Goal: Transaction & Acquisition: Purchase product/service

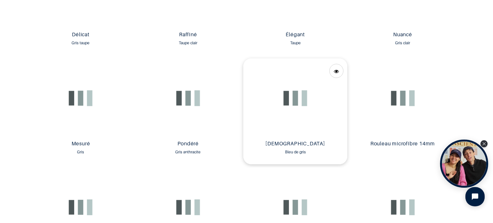
scroll to position [1092, 0]
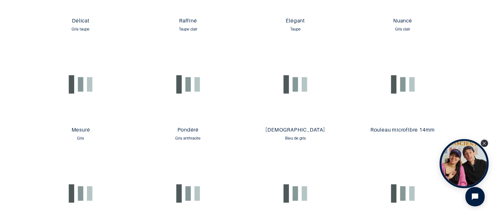
click at [485, 144] on icon "Close Tolstoy widget" at bounding box center [485, 143] width 4 height 3
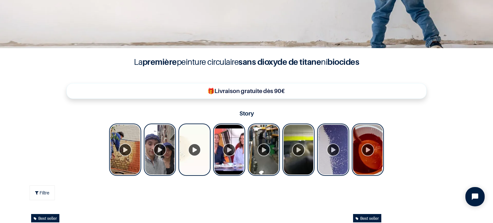
scroll to position [0, 0]
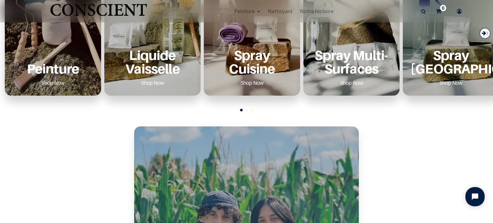
scroll to position [289, 0]
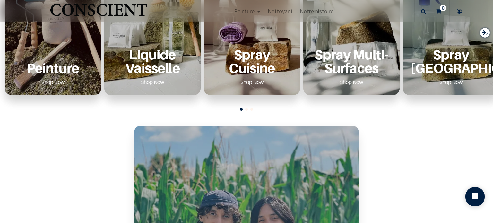
click at [70, 59] on div "Peinture Shop Now" at bounding box center [53, 67] width 81 height 39
click at [50, 70] on p "Peinture" at bounding box center [53, 67] width 81 height 13
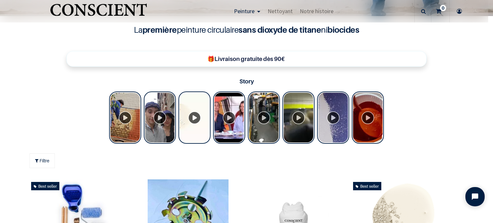
scroll to position [8, 0]
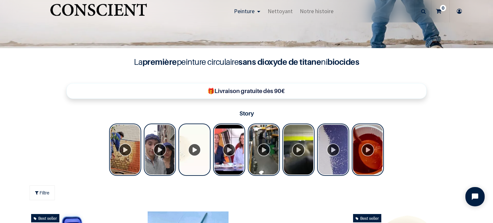
scroll to position [289, 0]
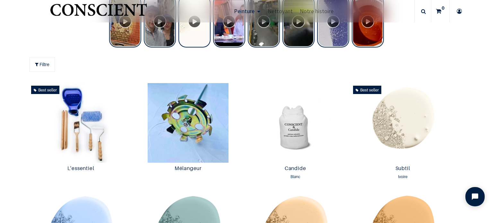
click at [53, 62] on div "Filtre" at bounding box center [42, 64] width 25 height 15
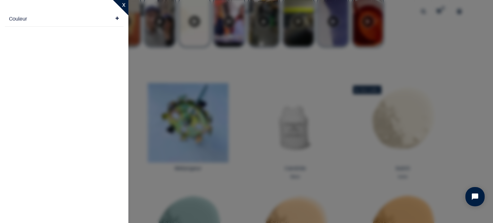
click at [50, 21] on div "Couleur (Clear)" at bounding box center [64, 16] width 111 height 12
click at [27, 47] on span "Beige" at bounding box center [26, 46] width 12 height 7
checkbox input "true"
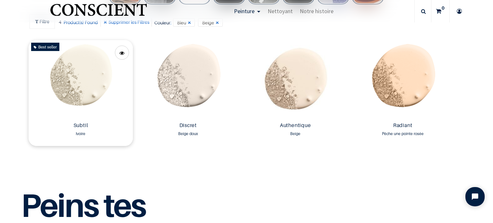
scroll to position [321, 0]
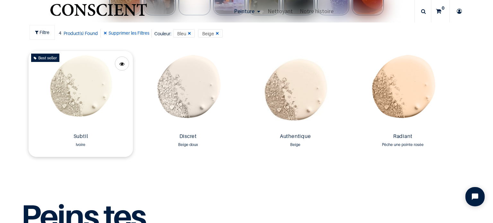
click at [101, 95] on img at bounding box center [81, 91] width 104 height 80
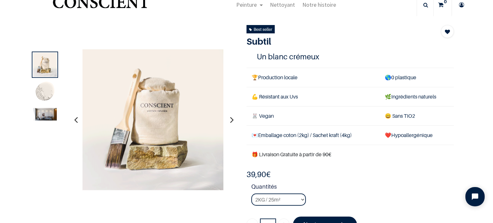
scroll to position [32, 0]
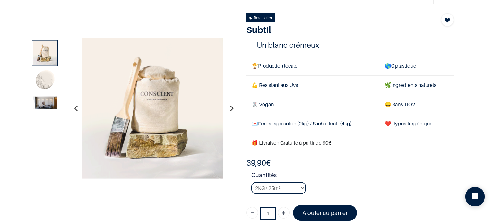
click at [49, 83] on img at bounding box center [45, 81] width 24 height 24
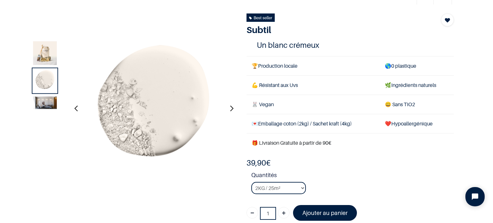
click at [46, 99] on img at bounding box center [45, 103] width 24 height 13
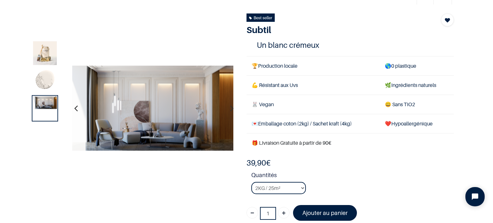
click at [42, 83] on img at bounding box center [45, 81] width 24 height 24
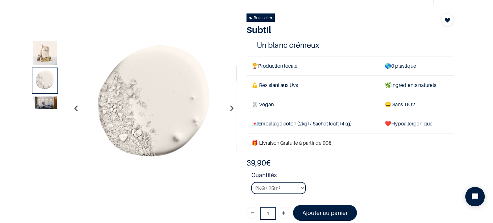
click at [48, 101] on img at bounding box center [45, 103] width 24 height 13
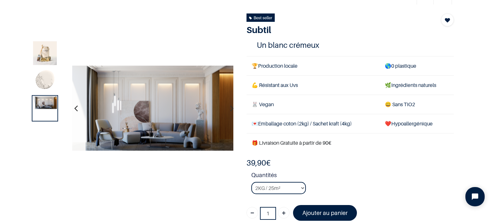
click at [48, 52] on img at bounding box center [45, 53] width 24 height 24
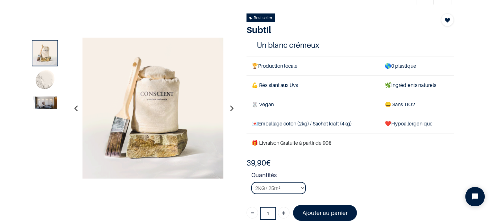
click at [46, 84] on img at bounding box center [45, 81] width 24 height 24
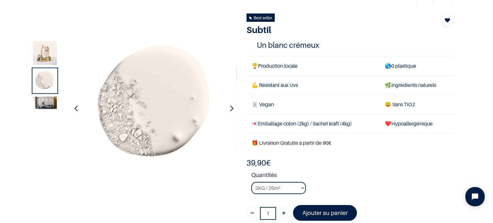
click at [52, 104] on img at bounding box center [45, 103] width 24 height 13
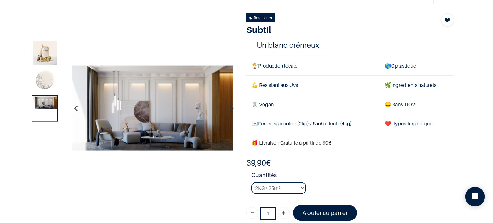
click at [43, 50] on img at bounding box center [45, 53] width 24 height 24
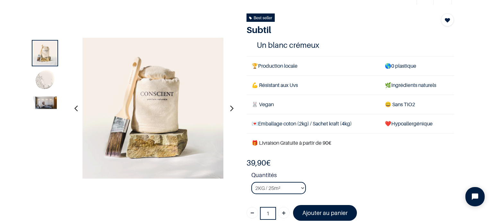
click at [47, 81] on img at bounding box center [45, 81] width 24 height 24
